Goal: Use online tool/utility: Utilize a website feature to perform a specific function

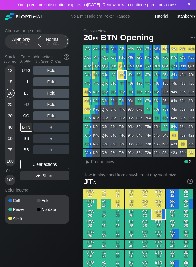
click at [190, 5] on div "×" at bounding box center [189, 4] width 6 height 6
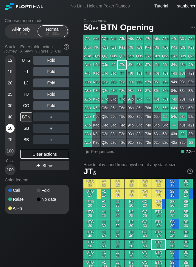
click at [11, 126] on div "50" at bounding box center [10, 128] width 9 height 9
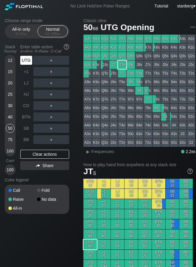
click at [29, 58] on div "UTG" at bounding box center [26, 60] width 12 height 9
click at [51, 59] on div "A ✕ R ✕ C ✕ ＋" at bounding box center [51, 60] width 36 height 9
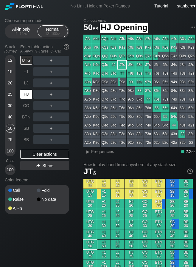
click at [27, 92] on div "HJ" at bounding box center [26, 94] width 12 height 9
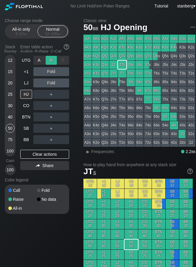
click at [54, 59] on div "R ✕" at bounding box center [52, 60] width 12 height 9
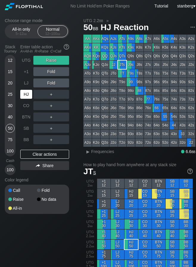
click at [27, 92] on div "HJ" at bounding box center [26, 94] width 12 height 9
click at [9, 124] on div "50" at bounding box center [10, 128] width 9 height 9
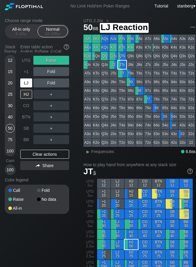
click at [28, 83] on div "LJ" at bounding box center [26, 82] width 12 height 9
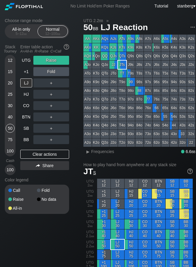
click at [29, 149] on div "UTG Raise +1 Fold LJ ＋ HJ ＋ CO ＋ BTN ＋ SB ＋ BB ＋ Clear actions Share" at bounding box center [44, 115] width 49 height 119
click at [29, 152] on div "Clear actions" at bounding box center [44, 153] width 49 height 9
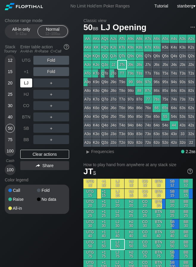
click at [29, 83] on div "LJ" at bounding box center [26, 82] width 12 height 9
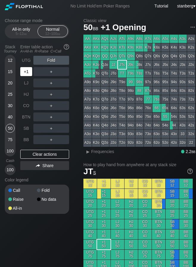
click at [26, 68] on div "+1" at bounding box center [26, 71] width 12 height 9
click at [10, 70] on div "15" at bounding box center [10, 71] width 9 height 9
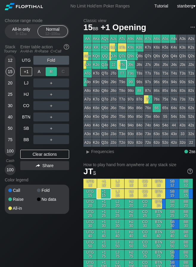
click at [48, 72] on div "R ✕" at bounding box center [52, 71] width 12 height 9
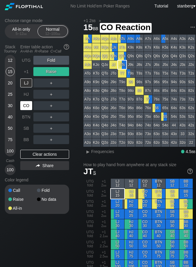
click at [28, 109] on div "CO" at bounding box center [26, 105] width 12 height 9
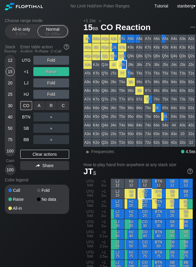
click at [41, 109] on div "A ✕" at bounding box center [39, 105] width 12 height 9
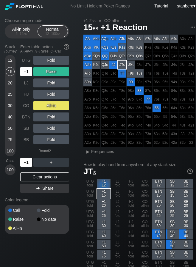
click at [25, 162] on div "+1" at bounding box center [26, 162] width 12 height 9
click at [12, 116] on div "40" at bounding box center [10, 116] width 9 height 9
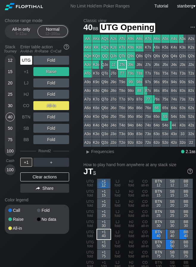
click at [24, 57] on div "UTG" at bounding box center [26, 60] width 12 height 9
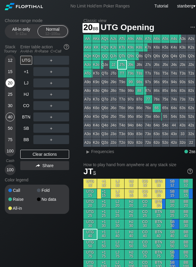
click at [10, 80] on div "20" at bounding box center [10, 82] width 9 height 9
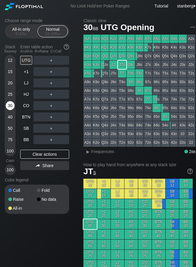
click at [10, 105] on div "30" at bounding box center [10, 105] width 9 height 9
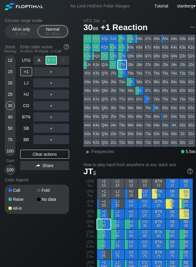
click at [54, 63] on div "R ✕" at bounding box center [52, 60] width 12 height 9
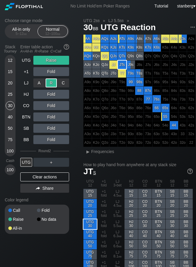
click at [51, 83] on div "R ✕" at bounding box center [52, 82] width 12 height 9
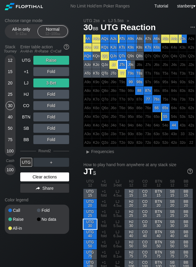
click at [28, 180] on div "Clear actions" at bounding box center [44, 176] width 49 height 9
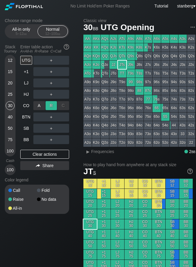
click at [49, 105] on div "R ✕" at bounding box center [52, 105] width 12 height 9
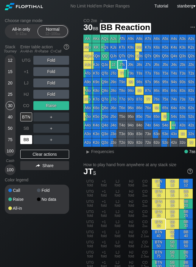
click at [24, 142] on div "BB" at bounding box center [26, 139] width 12 height 9
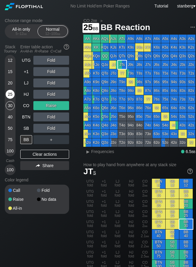
click at [9, 95] on div "25" at bounding box center [10, 94] width 9 height 9
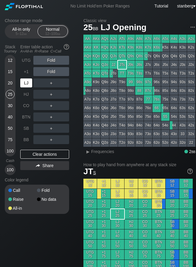
click at [24, 79] on div "LJ" at bounding box center [26, 82] width 12 height 9
click at [10, 97] on div "25" at bounding box center [10, 94] width 9 height 9
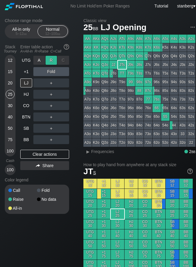
click at [49, 60] on div "R ✕" at bounding box center [52, 60] width 12 height 9
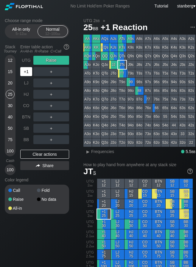
click at [25, 71] on div "+1" at bounding box center [26, 71] width 12 height 9
click at [13, 97] on div "25" at bounding box center [10, 94] width 9 height 9
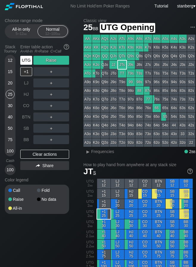
click at [22, 63] on div "UTG" at bounding box center [26, 60] width 12 height 9
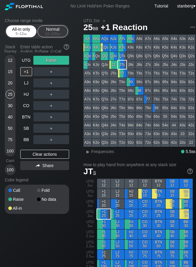
click at [24, 31] on div "All-in only 5 – 12 bb" at bounding box center [20, 31] width 27 height 11
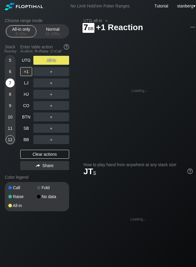
click at [10, 83] on div "7" at bounding box center [10, 82] width 9 height 9
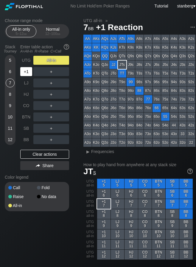
click at [27, 75] on div "+1" at bounding box center [26, 71] width 12 height 9
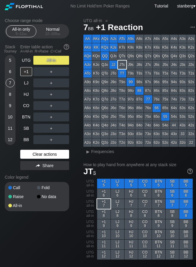
click at [43, 152] on div "Clear actions" at bounding box center [44, 153] width 49 height 9
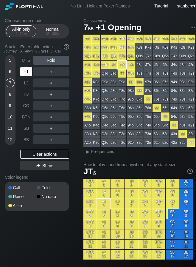
click at [27, 73] on div "+1" at bounding box center [26, 71] width 12 height 9
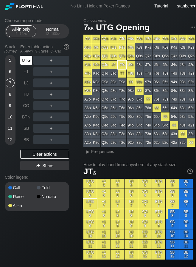
click at [27, 59] on div "UTG" at bounding box center [26, 60] width 12 height 9
click at [32, 71] on div "+1" at bounding box center [26, 71] width 13 height 11
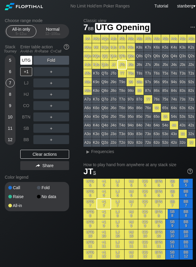
click at [29, 60] on div "UTG" at bounding box center [26, 60] width 12 height 9
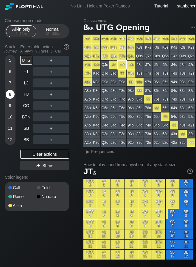
click at [11, 93] on div "8" at bounding box center [10, 94] width 9 height 9
click at [10, 82] on div "7" at bounding box center [10, 82] width 9 height 9
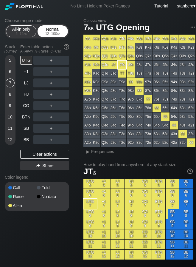
click at [51, 35] on div "12 – 100 bb" at bounding box center [52, 34] width 25 height 4
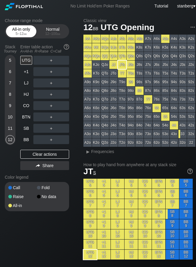
click at [31, 36] on div "All-in only 5 – 12 bb" at bounding box center [20, 31] width 27 height 11
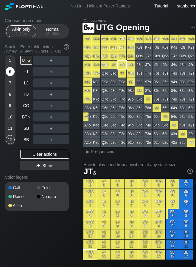
click at [12, 68] on div "6" at bounding box center [10, 71] width 9 height 9
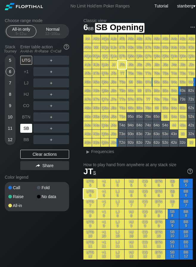
click at [25, 129] on div "SB" at bounding box center [26, 128] width 12 height 9
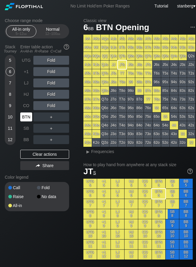
click at [24, 117] on div "BTN" at bounding box center [26, 116] width 12 height 9
click at [30, 116] on div "BTN" at bounding box center [26, 116] width 12 height 9
click at [9, 61] on div "5" at bounding box center [10, 60] width 9 height 9
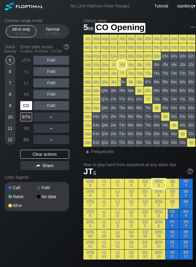
click at [25, 100] on div "CO" at bounding box center [26, 105] width 13 height 11
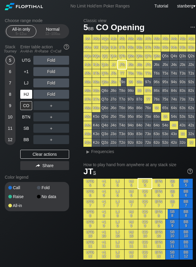
click at [28, 96] on div "HJ" at bounding box center [26, 94] width 12 height 9
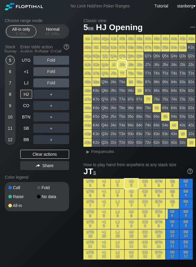
click at [10, 82] on div "7" at bounding box center [10, 82] width 9 height 9
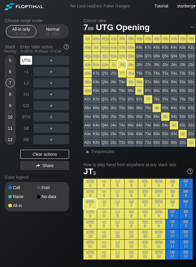
click at [26, 59] on div "UTG" at bounding box center [26, 60] width 12 height 9
click at [28, 59] on div "UTG" at bounding box center [26, 60] width 12 height 9
click at [11, 74] on div "6" at bounding box center [10, 71] width 9 height 9
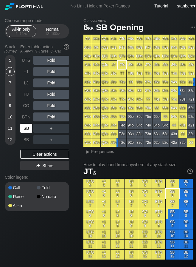
click at [25, 127] on div "SB" at bounding box center [26, 128] width 12 height 9
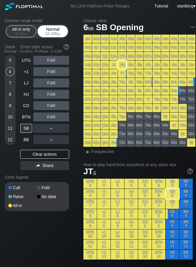
click at [57, 35] on span "bb" at bounding box center [58, 34] width 3 height 4
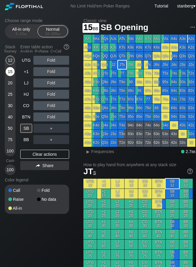
click at [10, 71] on div "15" at bounding box center [10, 71] width 9 height 9
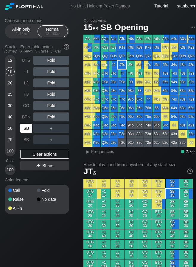
click at [24, 131] on div "SB" at bounding box center [26, 128] width 12 height 9
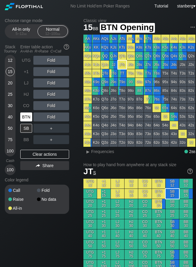
click at [23, 117] on div "BTN" at bounding box center [26, 116] width 12 height 9
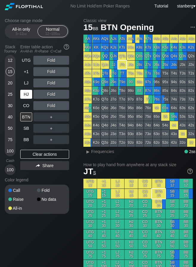
click at [25, 92] on div "HJ" at bounding box center [26, 94] width 12 height 9
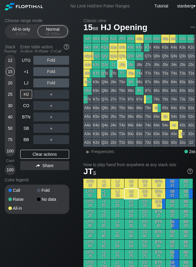
click at [13, 58] on div "12" at bounding box center [10, 60] width 9 height 9
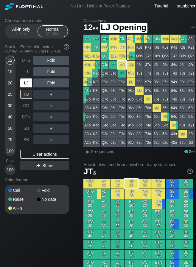
click at [25, 82] on div "LJ" at bounding box center [26, 82] width 12 height 9
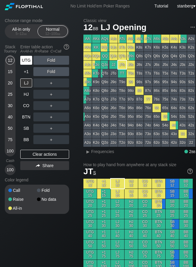
click at [27, 59] on div "UTG" at bounding box center [26, 60] width 12 height 9
